Goal: Task Accomplishment & Management: Complete application form

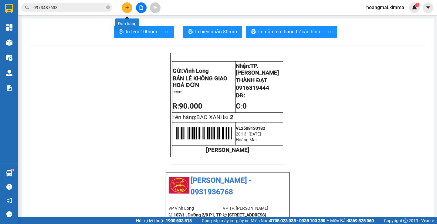
click at [132, 7] on button at bounding box center [127, 7] width 11 height 11
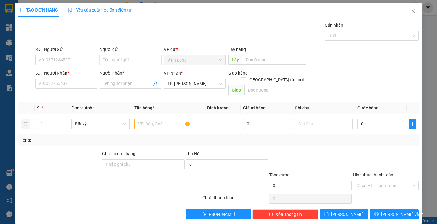
click at [113, 60] on input "Người gửi" at bounding box center [131, 60] width 62 height 10
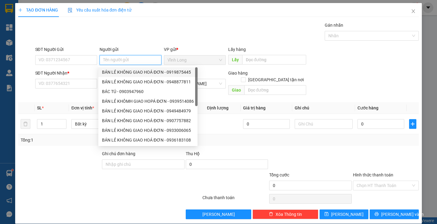
click at [118, 69] on div "BÁN LẺ KHÔNG GIAO HOÁ ĐƠN - 0919875445" at bounding box center [148, 72] width 92 height 7
type input "0919875445"
type input "BÁN LẺ KHÔNG GIAO HOÁ ĐƠN"
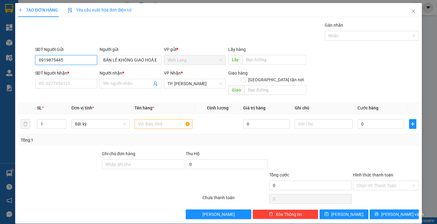
drag, startPoint x: 79, startPoint y: 60, endPoint x: 0, endPoint y: 62, distance: 79.0
click at [0, 62] on div "TẠO ĐƠN HÀNG Yêu cầu xuất hóa đơn điện tử Transit Pickup Surcharge Ids Transit …" at bounding box center [218, 112] width 437 height 224
click at [90, 87] on input "SĐT Người Nhận *" at bounding box center [66, 84] width 62 height 10
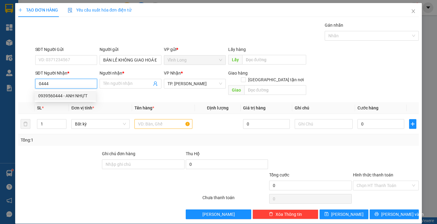
drag, startPoint x: 83, startPoint y: 96, endPoint x: 88, endPoint y: 96, distance: 5.2
click at [83, 96] on div "0939560444 - ANH NHỰT" at bounding box center [65, 96] width 54 height 7
type input "0939560444"
type input "ANH NHỰT"
type input "0939560444"
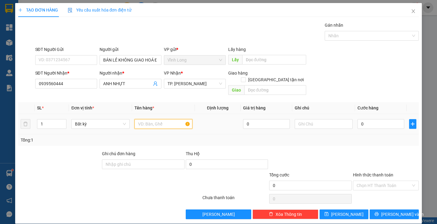
click at [148, 119] on input "text" at bounding box center [164, 124] width 58 height 10
drag, startPoint x: 71, startPoint y: 89, endPoint x: 62, endPoint y: 85, distance: 9.8
click at [62, 85] on div "SĐT Người Nhận * 0939560444" at bounding box center [66, 80] width 62 height 21
drag, startPoint x: 73, startPoint y: 80, endPoint x: 0, endPoint y: 94, distance: 74.5
click at [0, 94] on div "TẠO ĐƠN HÀNG Yêu cầu xuất hóa đơn điện tử Transit Pickup Surcharge Ids Transit …" at bounding box center [218, 112] width 437 height 224
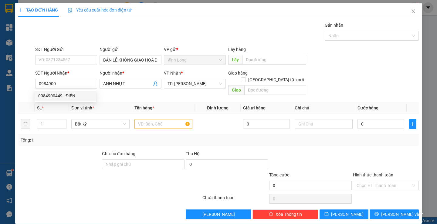
click at [60, 101] on div "0984900449 0984900449 - ĐIỀN" at bounding box center [65, 96] width 61 height 12
click at [64, 105] on div "SL *" at bounding box center [51, 108] width 29 height 7
click at [61, 84] on input "0984900" at bounding box center [66, 84] width 62 height 10
click at [66, 94] on div "0984900449 - ĐIỀN" at bounding box center [65, 96] width 54 height 7
type input "0984900449"
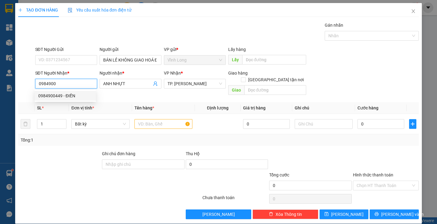
type input "ĐIỀN"
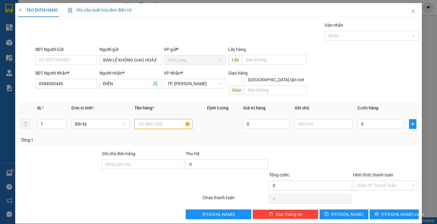
click at [158, 119] on input "text" at bounding box center [164, 124] width 58 height 10
type input "THÙNG MUS"
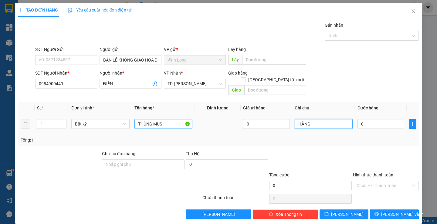
type input "HẰNG"
type input "4"
type input "40"
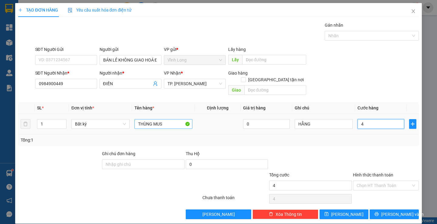
type input "40"
type input "40.000"
click at [353, 151] on div at bounding box center [386, 161] width 67 height 21
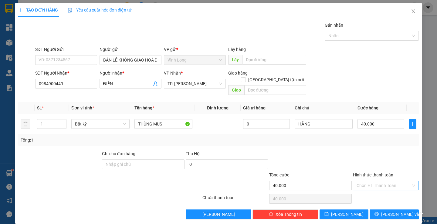
click at [357, 182] on input "Hình thức thanh toán" at bounding box center [384, 185] width 54 height 9
click at [367, 188] on div "Tại văn phòng" at bounding box center [383, 191] width 58 height 7
type input "0"
click at [379, 212] on icon "printer" at bounding box center [377, 214] width 4 height 4
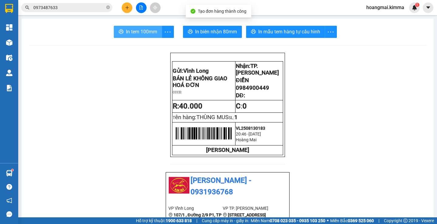
click at [131, 35] on span "In tem 100mm" at bounding box center [141, 32] width 31 height 8
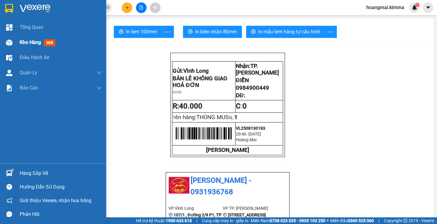
click at [51, 46] on span "mới" at bounding box center [49, 42] width 11 height 7
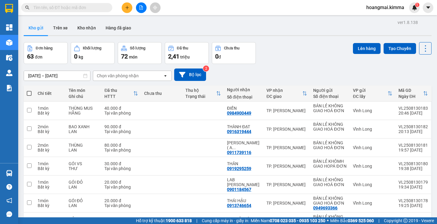
click at [195, 56] on div "2,41 triệu" at bounding box center [186, 56] width 37 height 9
click at [181, 56] on div "2,41 triệu" at bounding box center [186, 56] width 37 height 9
click at [180, 58] on div "2,41 triệu" at bounding box center [186, 56] width 37 height 9
click at [307, 52] on div "Đơn hàng 63 đơn Khối lượng 0 kg Số lượng 72 món Đã thu 2,41 triệu Chưa thu 0 đ …" at bounding box center [228, 53] width 408 height 22
